Goal: Transaction & Acquisition: Download file/media

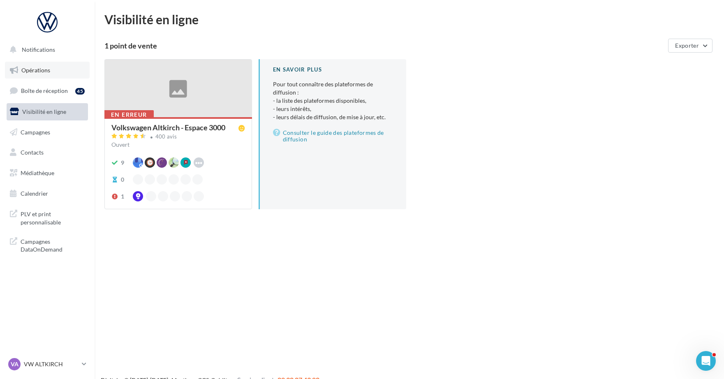
click at [62, 69] on link "Opérations" at bounding box center [47, 70] width 85 height 17
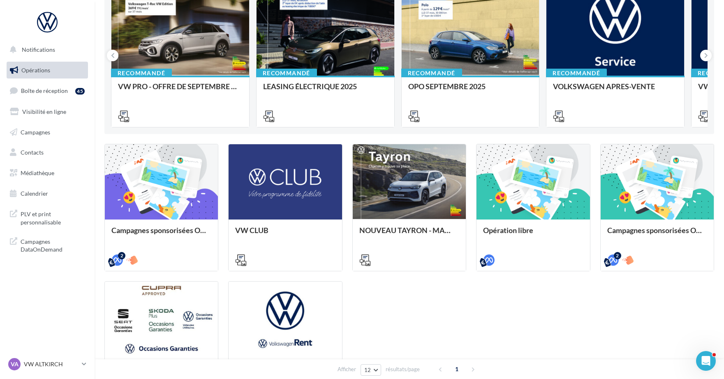
scroll to position [111, 0]
click at [46, 171] on span "Médiathèque" at bounding box center [38, 172] width 34 height 7
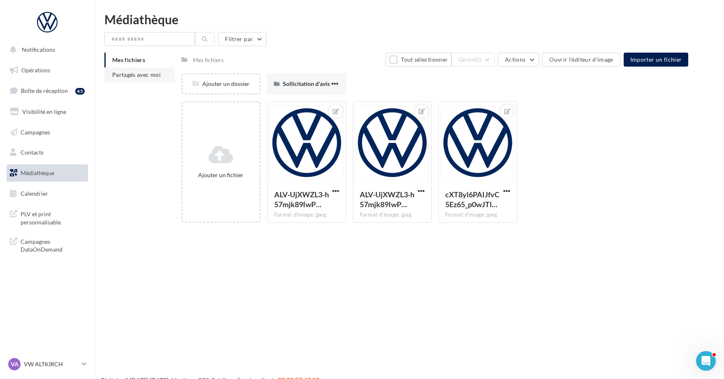
click at [153, 73] on span "Partagés avec moi" at bounding box center [136, 74] width 49 height 7
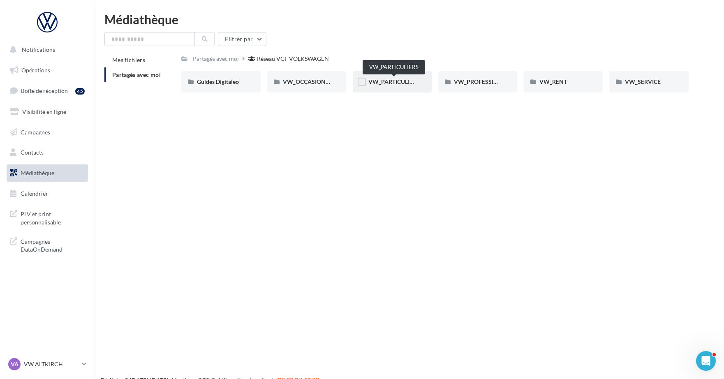
click at [388, 83] on span "VW_PARTICULIERS" at bounding box center [394, 81] width 51 height 7
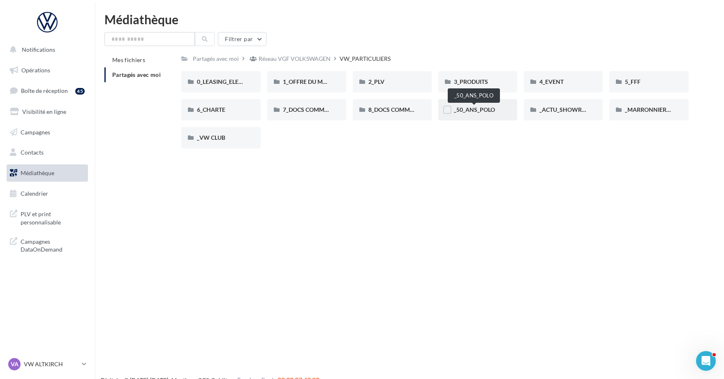
click at [478, 112] on span "_50_ANS_POLO" at bounding box center [474, 109] width 41 height 7
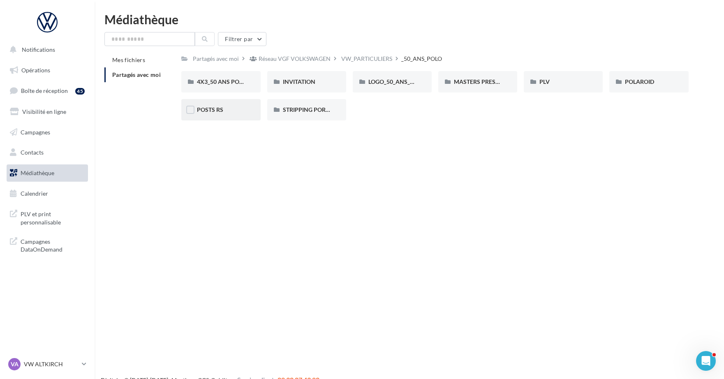
click at [234, 105] on div "POSTS RS" at bounding box center [220, 109] width 79 height 21
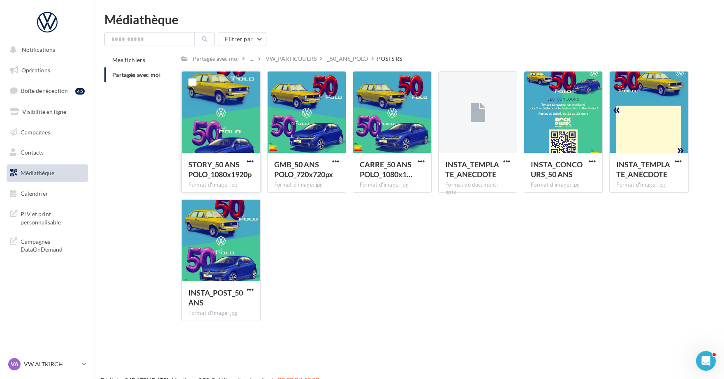
click at [249, 162] on span "button" at bounding box center [250, 161] width 7 height 7
click at [240, 176] on button "Télécharger" at bounding box center [214, 177] width 82 height 21
